Goal: Task Accomplishment & Management: Manage account settings

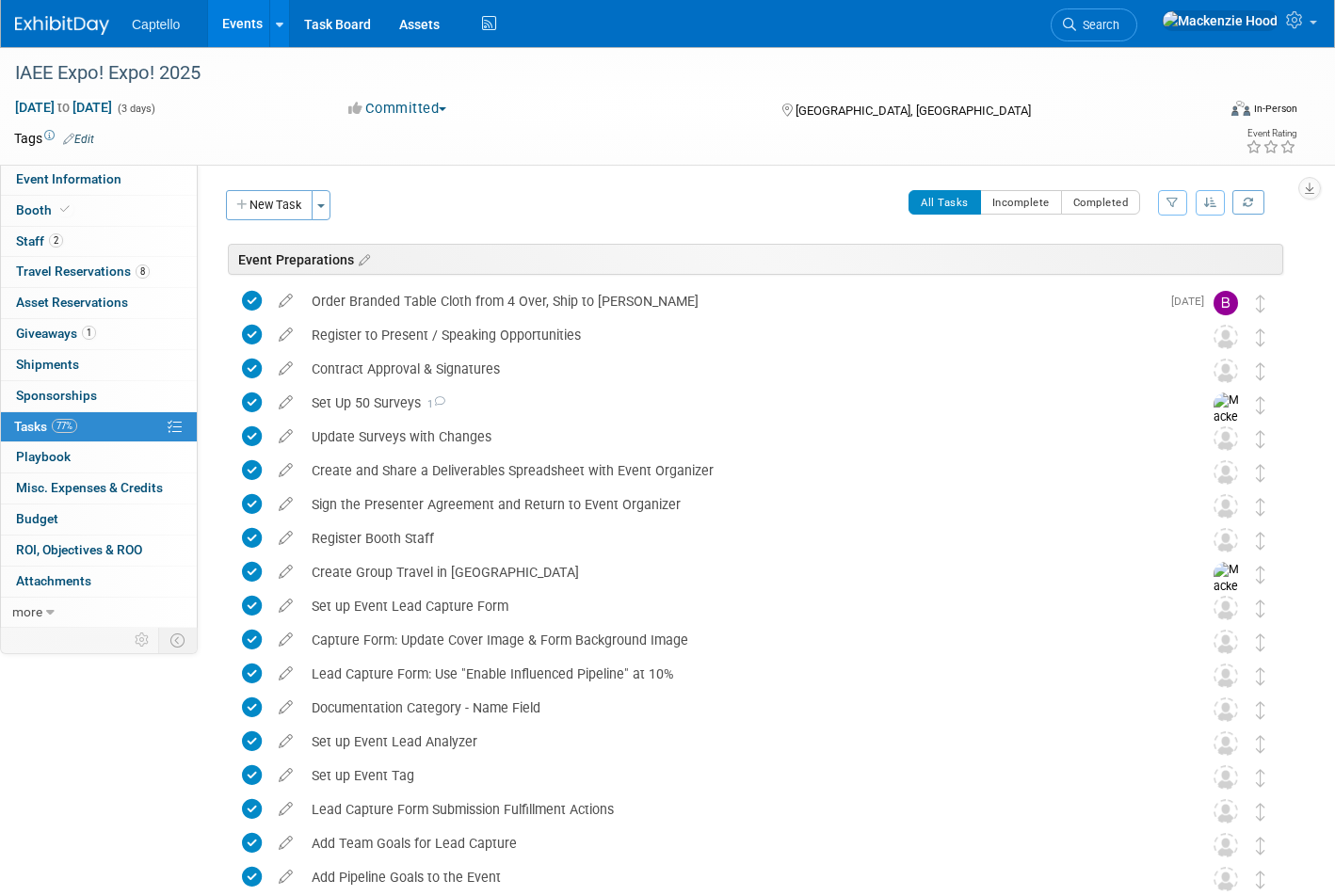
click at [16, 18] on img at bounding box center [62, 25] width 94 height 19
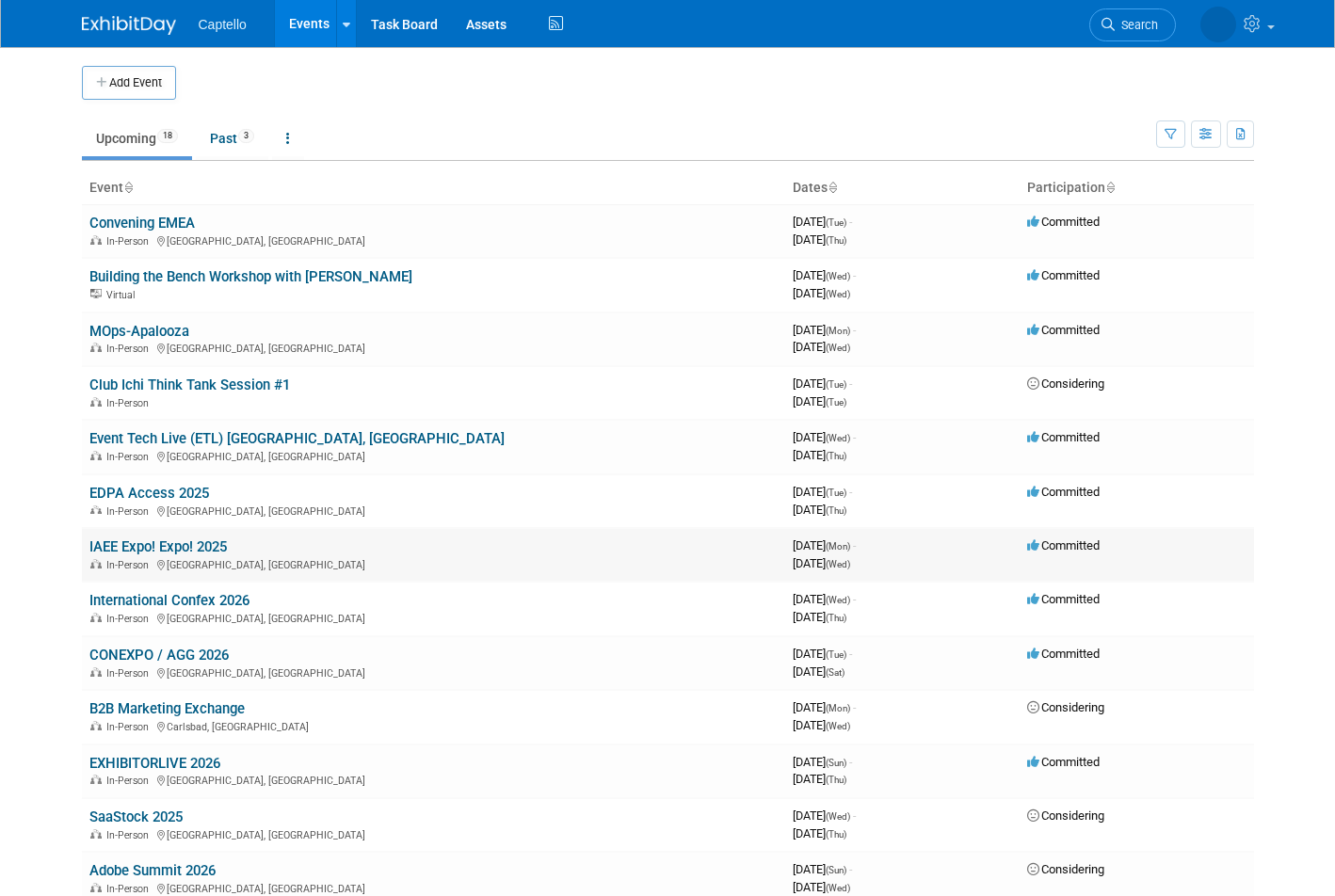
click at [90, 540] on link "IAEE Expo! Expo! 2025" at bounding box center [159, 546] width 138 height 17
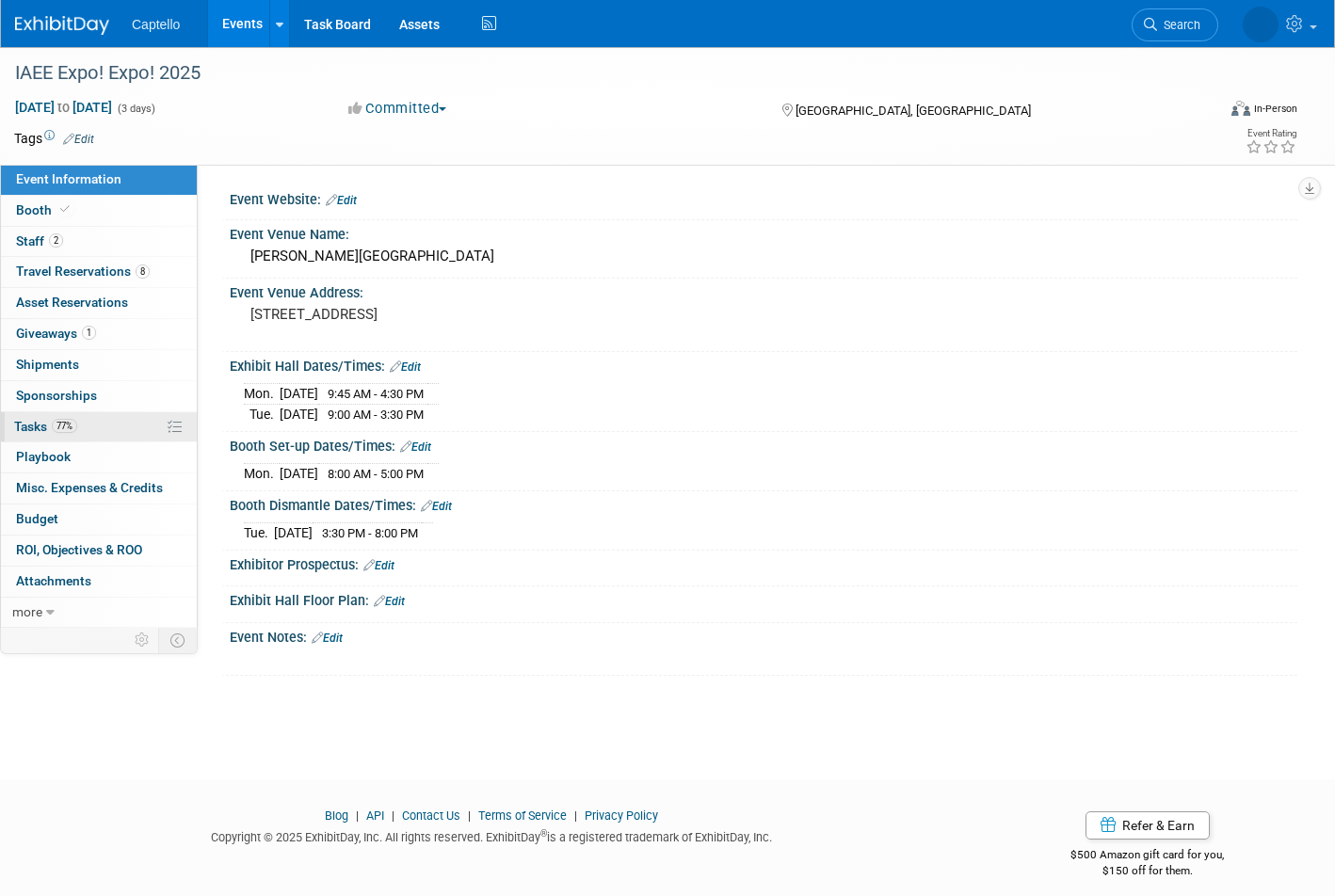
click at [100, 425] on link "77% Tasks 77%" at bounding box center [99, 428] width 195 height 30
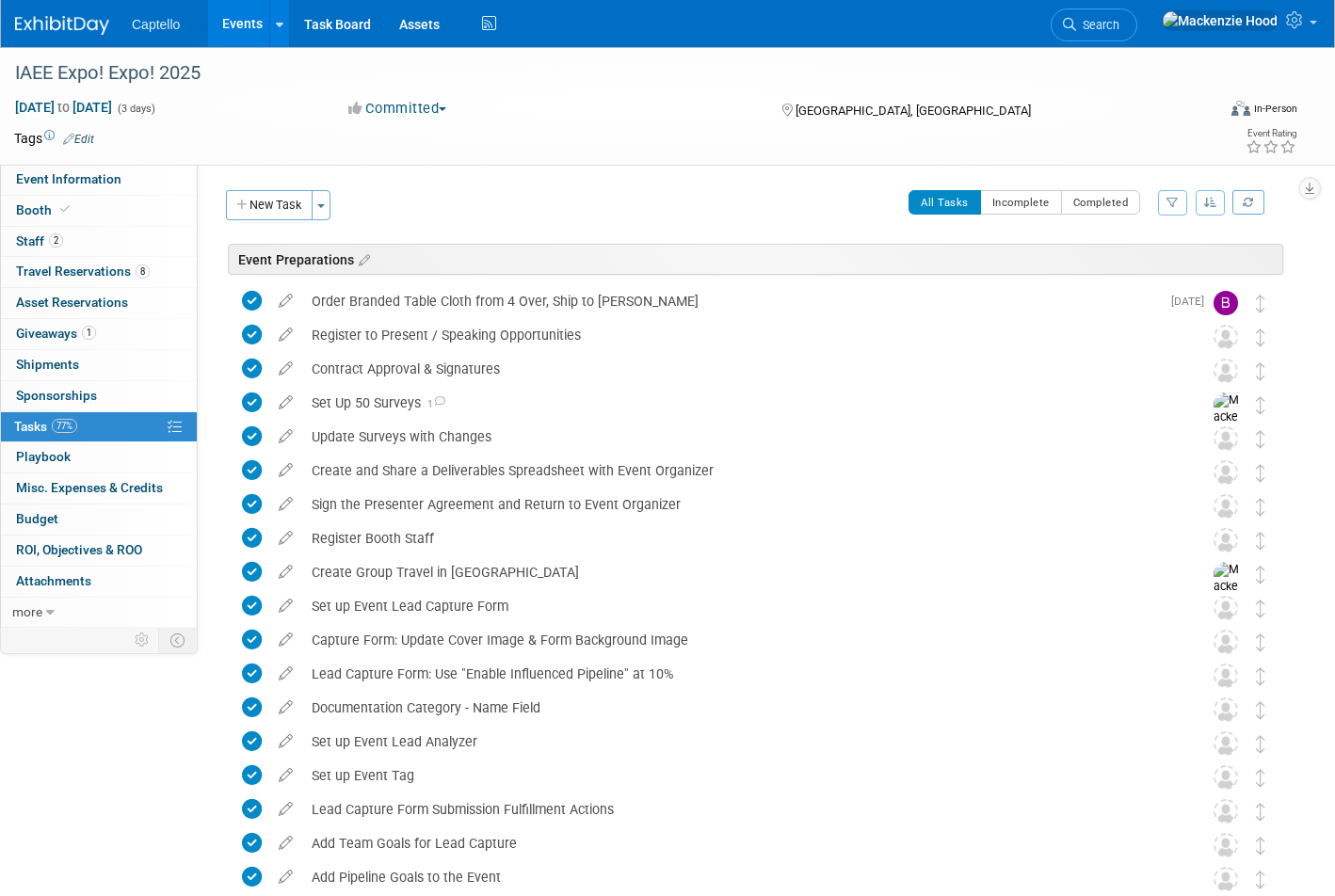
click at [32, 14] on link at bounding box center [73, 16] width 117 height 15
